Goal: Information Seeking & Learning: Learn about a topic

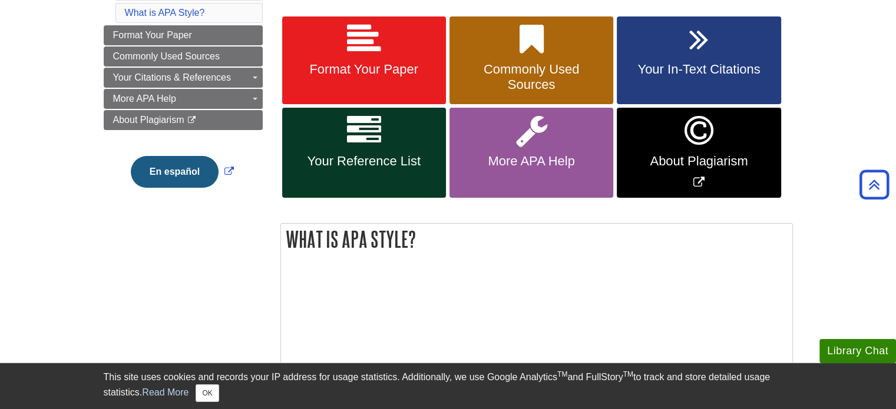
scroll to position [236, 0]
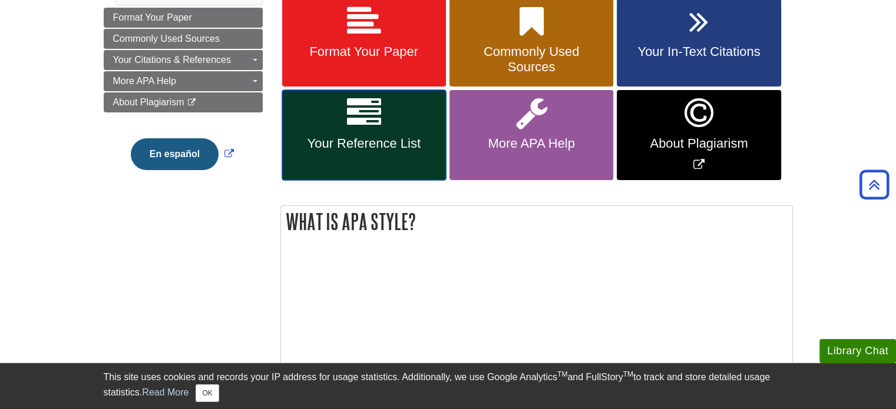
click at [352, 139] on span "Your Reference List" at bounding box center [364, 143] width 146 height 15
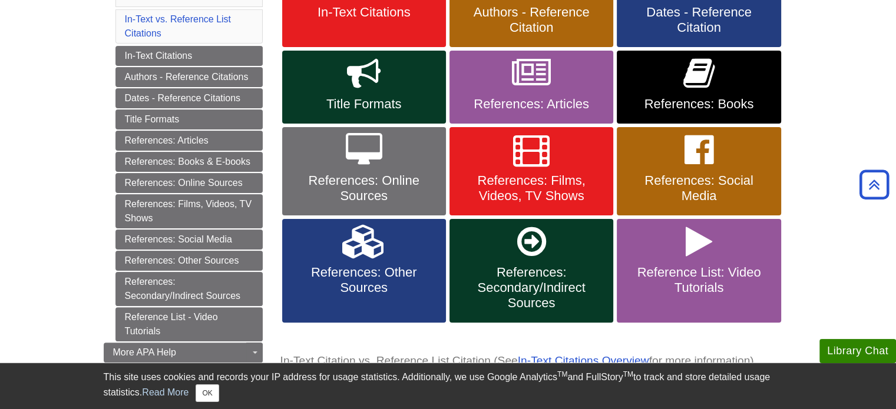
scroll to position [295, 0]
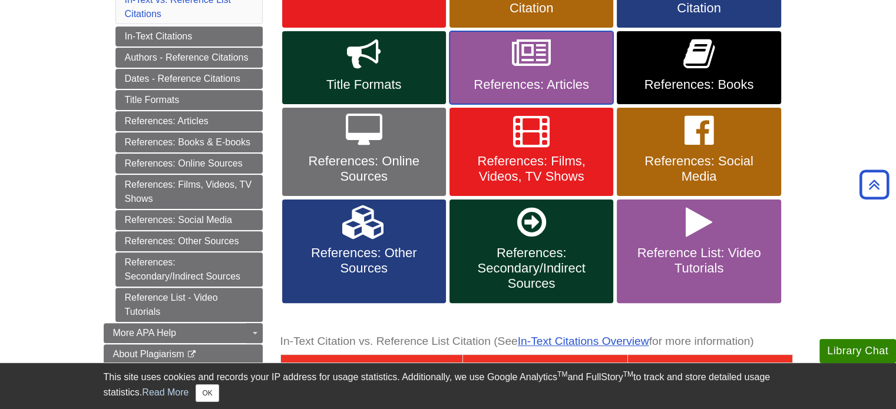
click at [530, 81] on span "References: Articles" at bounding box center [531, 84] width 146 height 15
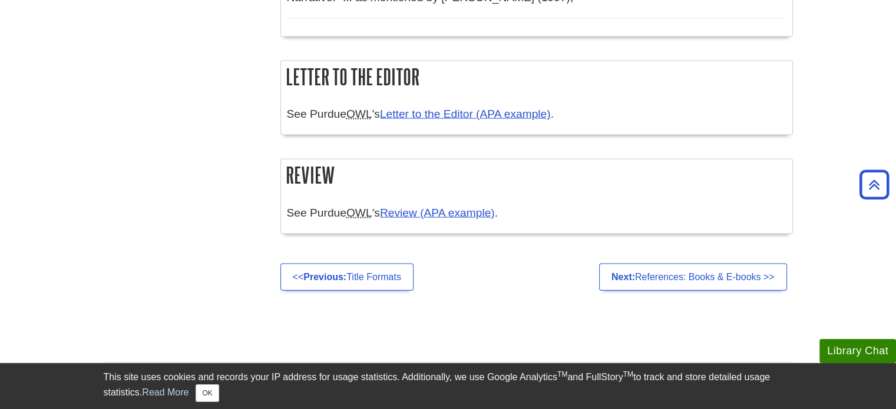
scroll to position [2592, 0]
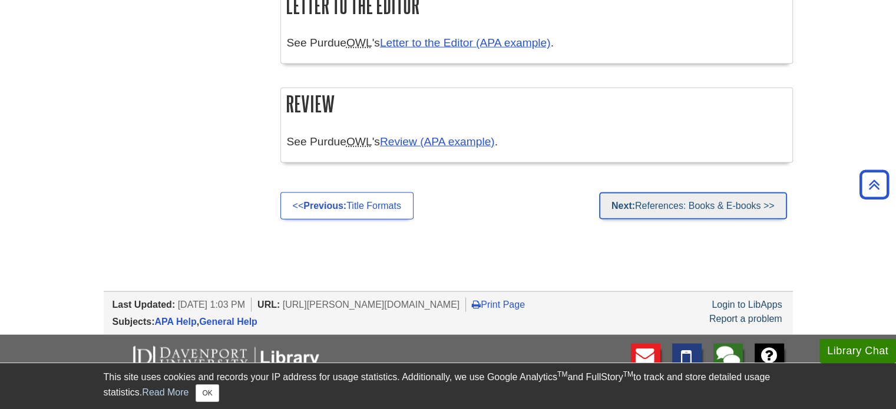
click at [717, 216] on link "Next: References: Books & E-books >>" at bounding box center [693, 206] width 188 height 27
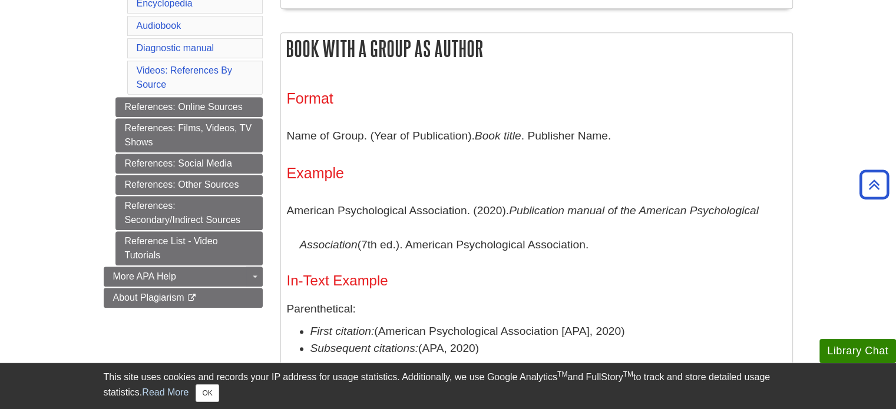
scroll to position [589, 0]
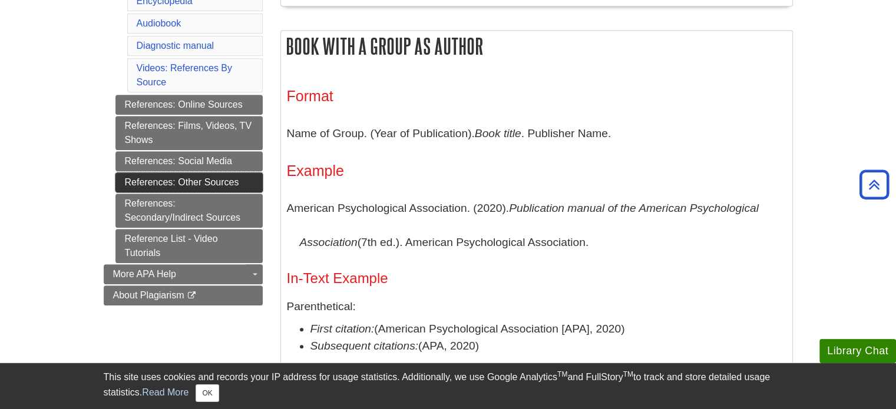
click at [169, 173] on link "References: Other Sources" at bounding box center [188, 183] width 147 height 20
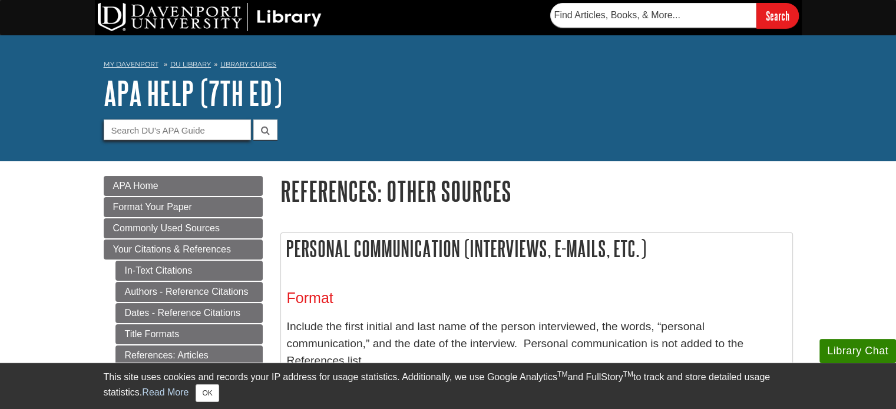
click at [165, 130] on input "Guide Search Terms" at bounding box center [177, 130] width 147 height 21
